Goal: Find specific page/section: Find specific page/section

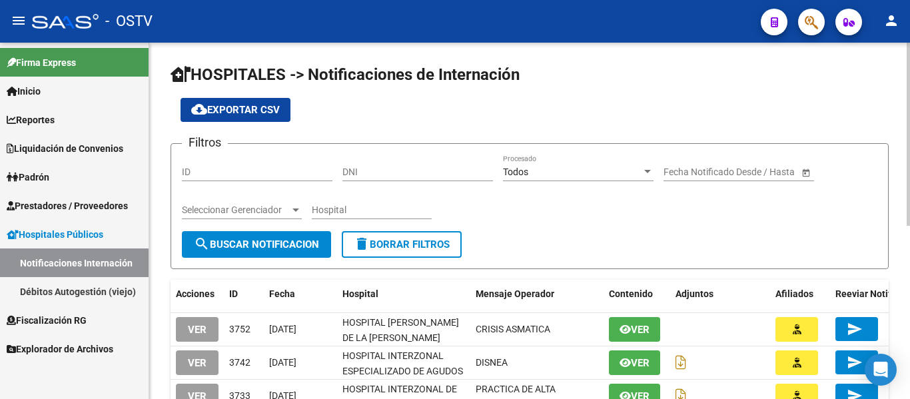
click at [198, 212] on span "Seleccionar Gerenciador" at bounding box center [236, 209] width 108 height 11
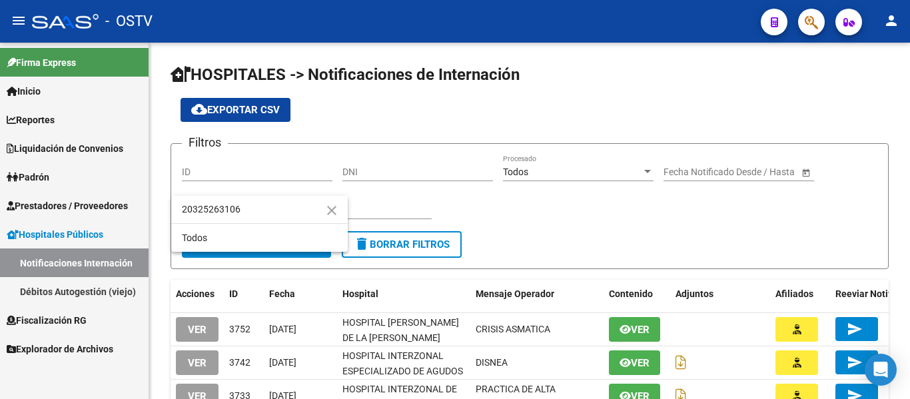
type input "20325263106"
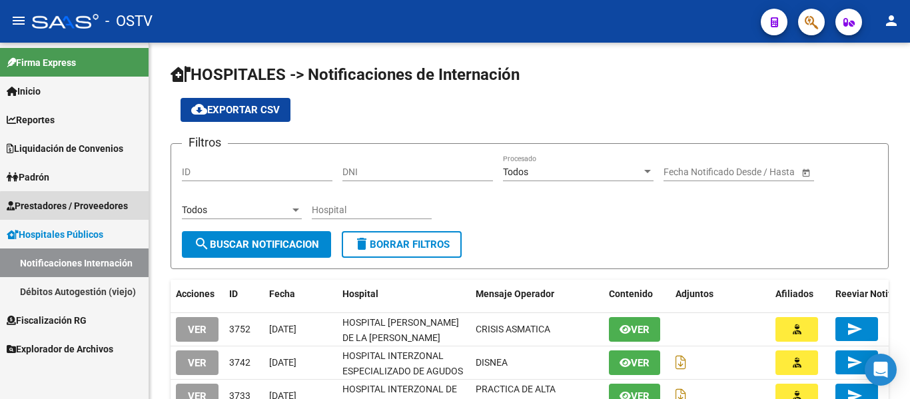
click at [85, 207] on span "Prestadores / Proveedores" at bounding box center [67, 205] width 121 height 15
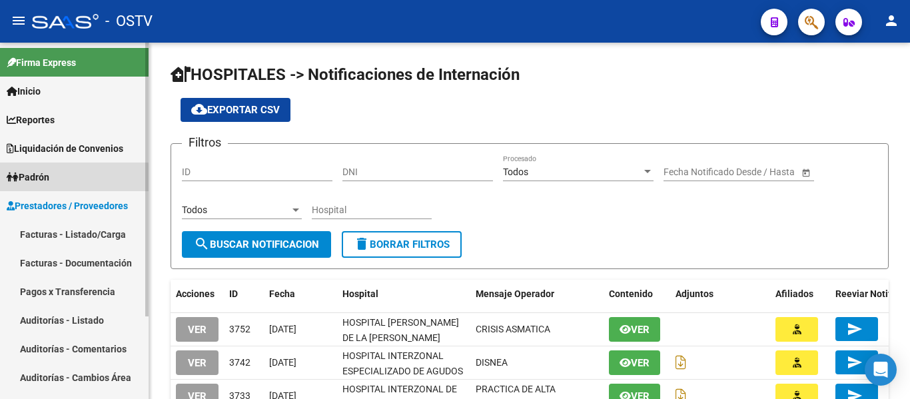
click at [47, 180] on span "Padrón" at bounding box center [28, 177] width 43 height 15
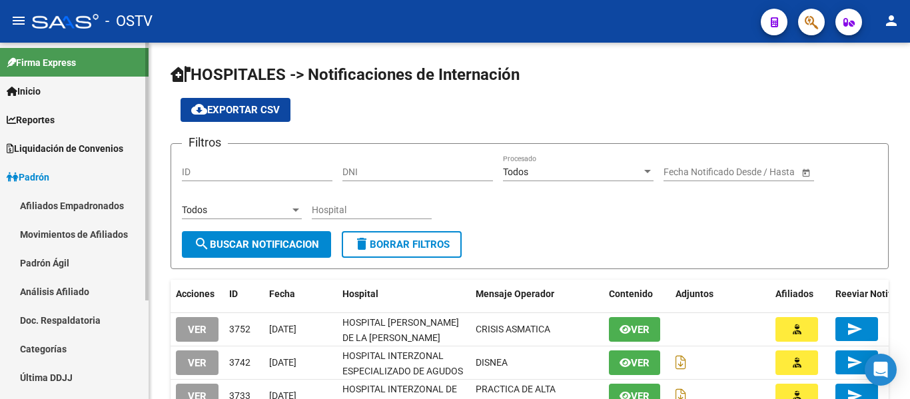
click at [67, 205] on link "Afiliados Empadronados" at bounding box center [74, 205] width 148 height 29
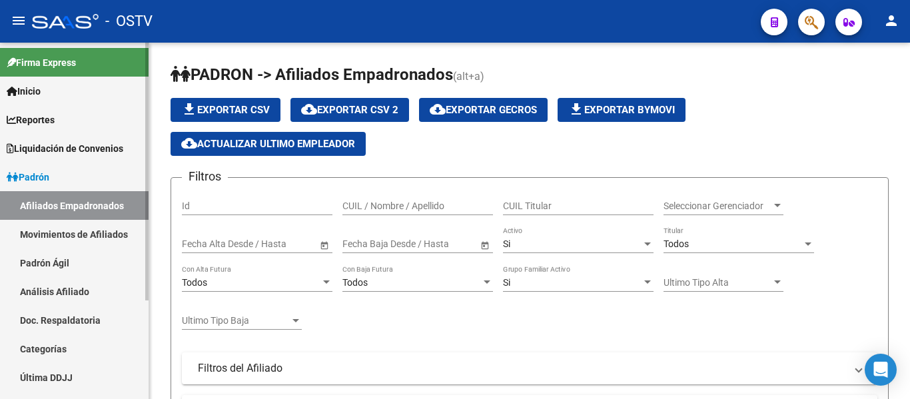
click at [93, 236] on link "Movimientos de Afiliados" at bounding box center [74, 234] width 148 height 29
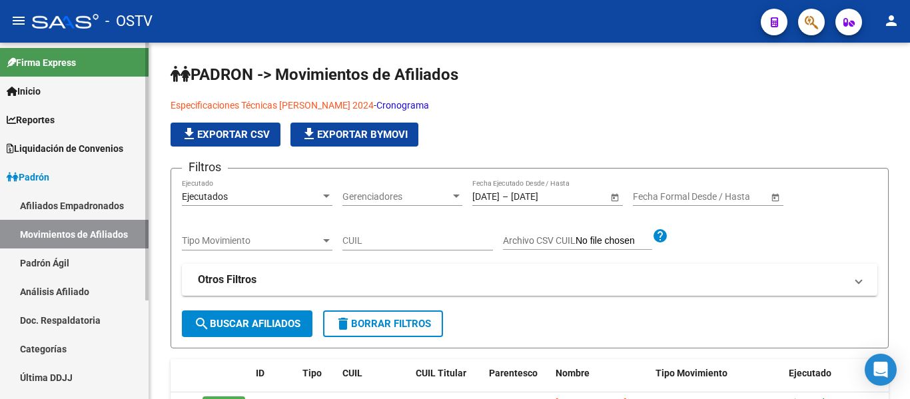
click at [82, 266] on link "Padrón Ágil" at bounding box center [74, 262] width 148 height 29
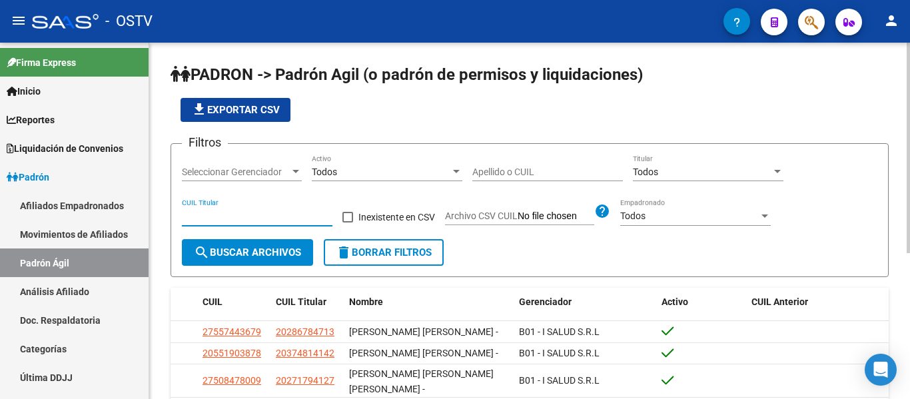
click at [197, 213] on input "CUIL Titular" at bounding box center [257, 215] width 150 height 11
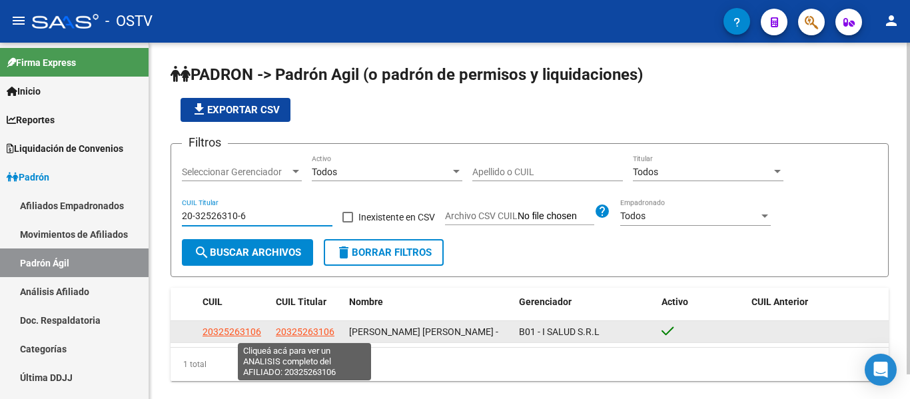
type input "20-32526310-6"
click at [330, 332] on span "20325263106" at bounding box center [305, 331] width 59 height 11
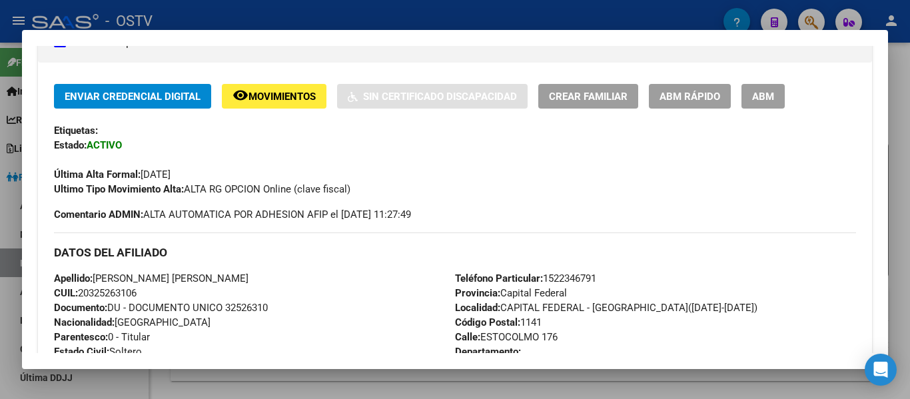
scroll to position [333, 0]
